Goal: Information Seeking & Learning: Learn about a topic

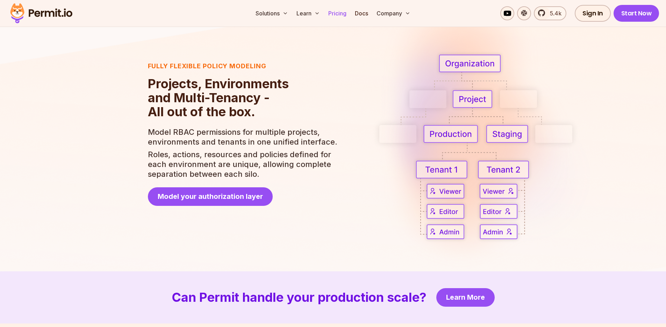
click at [328, 19] on link "Pricing" at bounding box center [338, 13] width 24 height 14
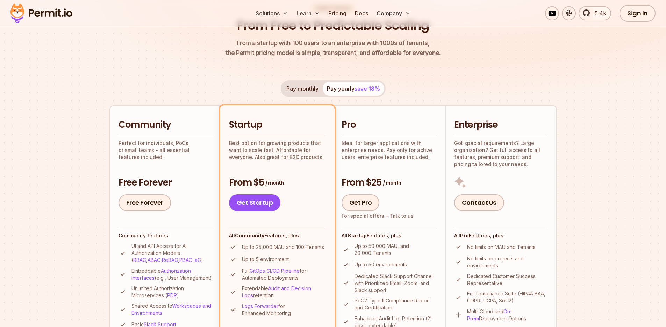
scroll to position [147, 0]
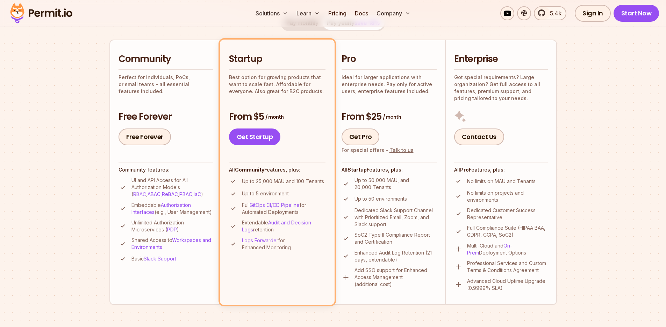
click at [146, 191] on link "RBAC" at bounding box center [139, 194] width 13 height 6
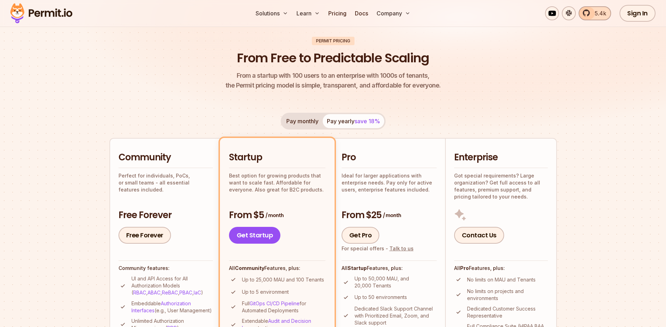
click at [595, 14] on span "5.4k" at bounding box center [599, 13] width 16 height 8
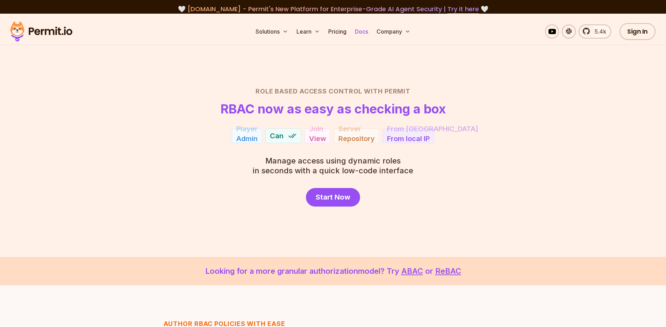
click at [358, 30] on link "Docs" at bounding box center [361, 31] width 19 height 14
